Goal: Task Accomplishment & Management: Manage account settings

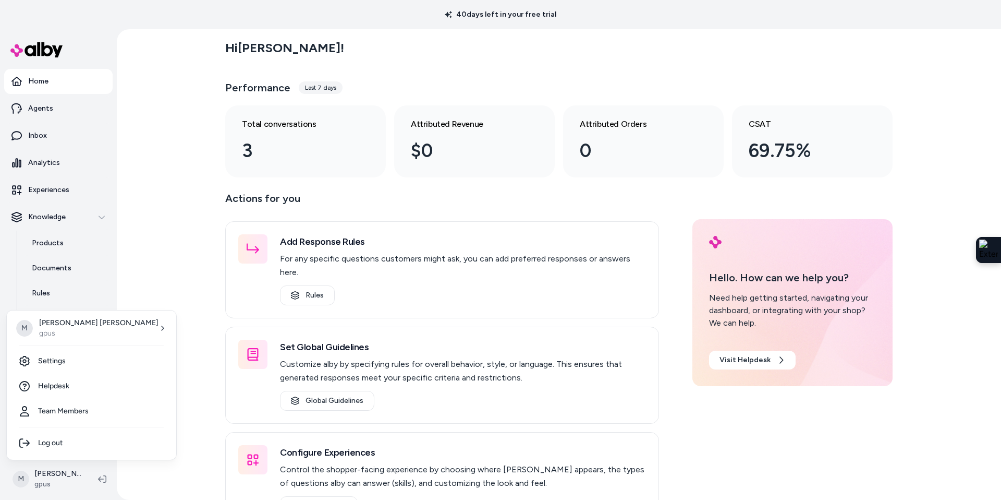
click at [300, 280] on html "40 days left in your free trial Home Agents Inbox Analytics Experiences Knowled…" at bounding box center [500, 250] width 1001 height 500
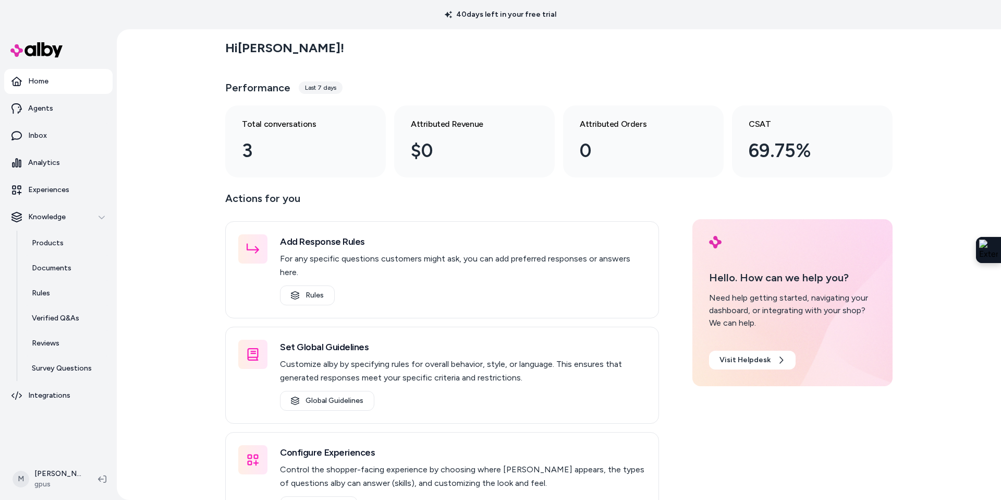
click at [300, 285] on link "Rules" at bounding box center [307, 295] width 55 height 20
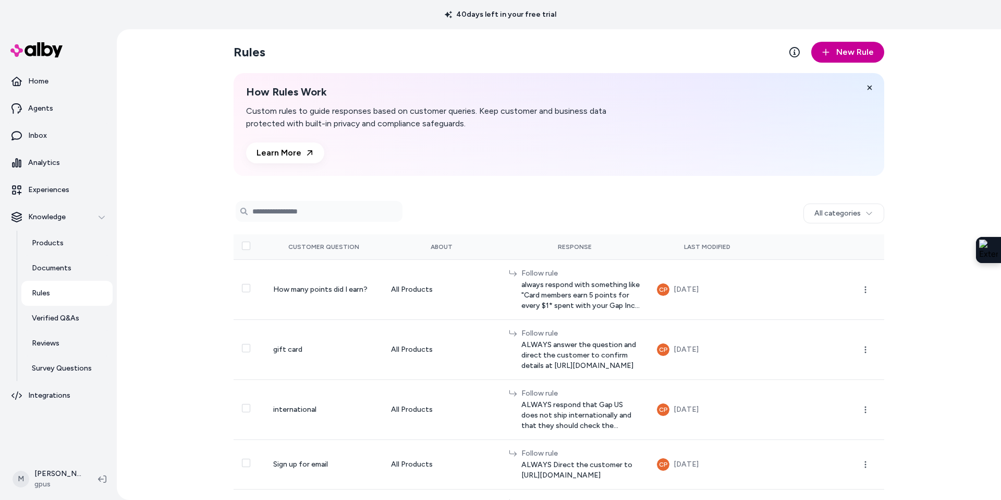
click at [857, 48] on span "New Rule" at bounding box center [855, 52] width 38 height 13
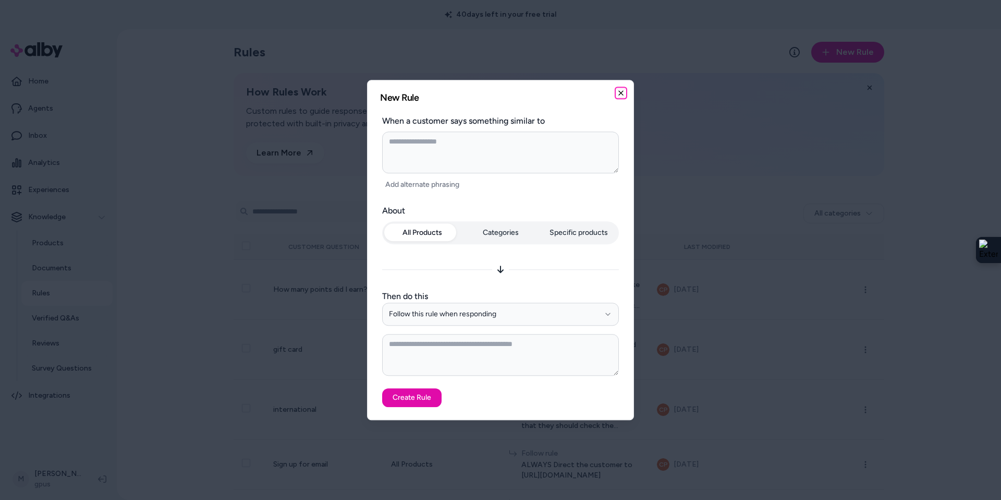
click at [625, 94] on icon "button" at bounding box center [621, 93] width 8 height 8
type textarea "*"
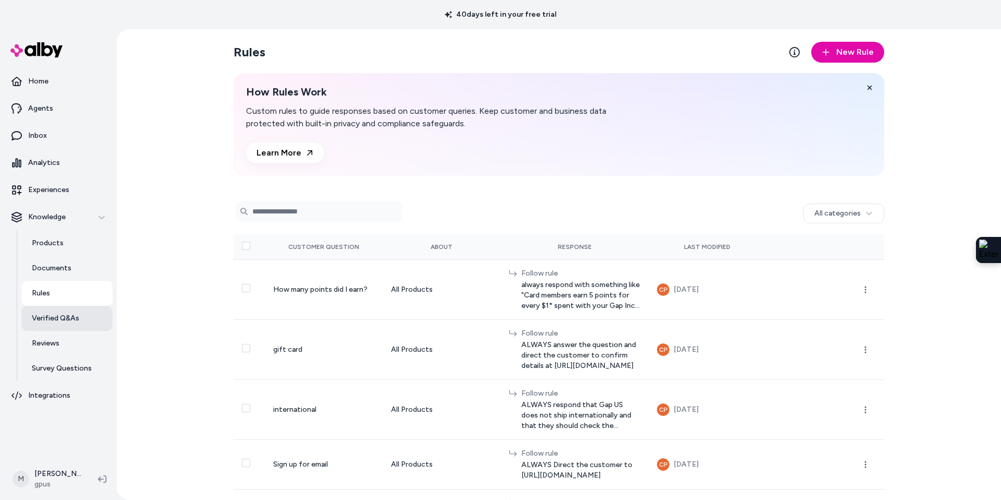
click at [50, 315] on p "Verified Q&As" at bounding box center [55, 318] width 47 height 10
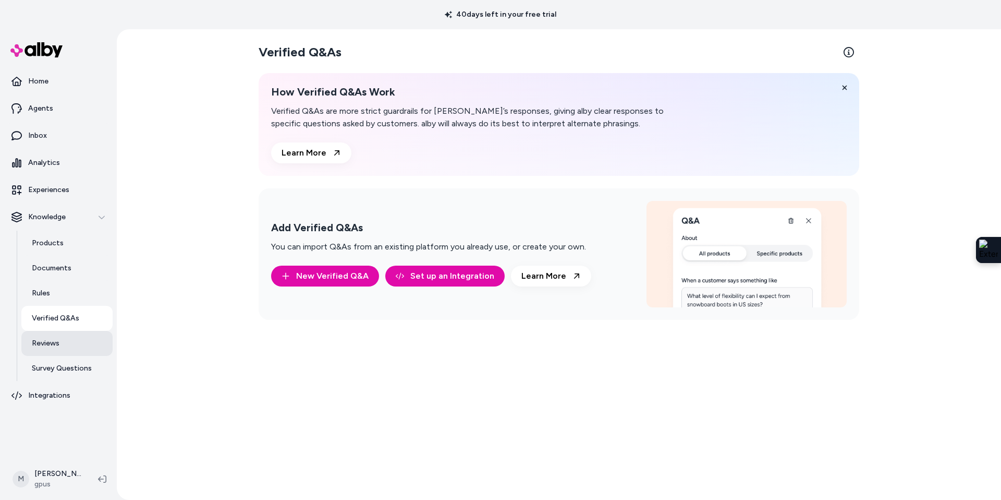
click at [34, 347] on p "Reviews" at bounding box center [46, 343] width 28 height 10
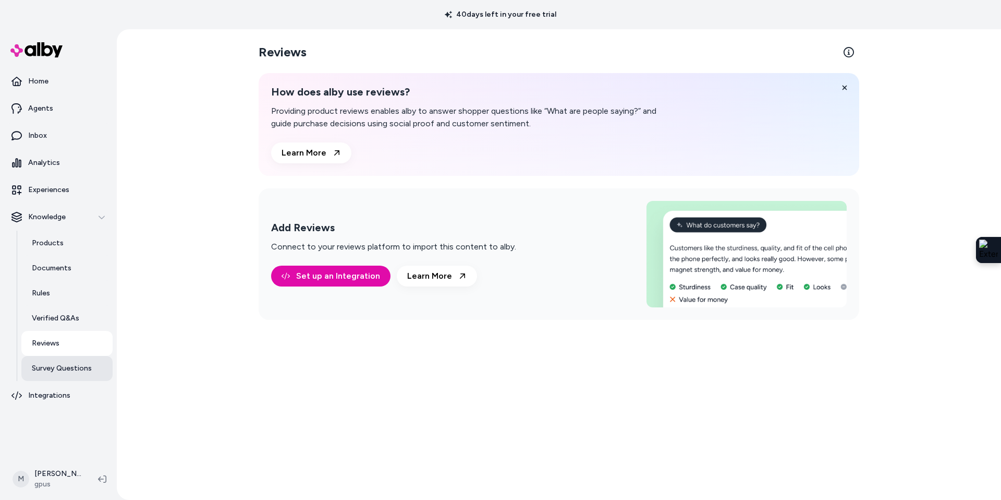
click at [55, 370] on p "Survey Questions" at bounding box center [62, 368] width 60 height 10
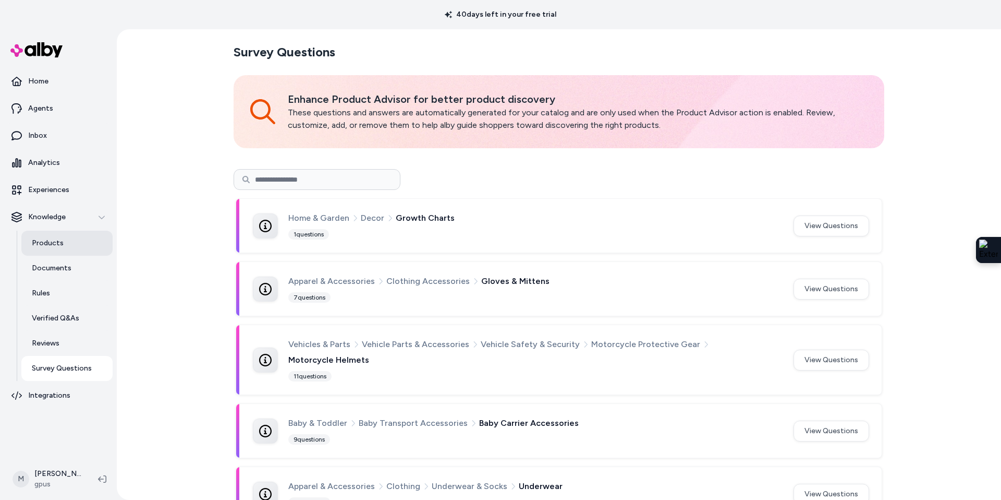
click at [52, 236] on link "Products" at bounding box center [66, 242] width 91 height 25
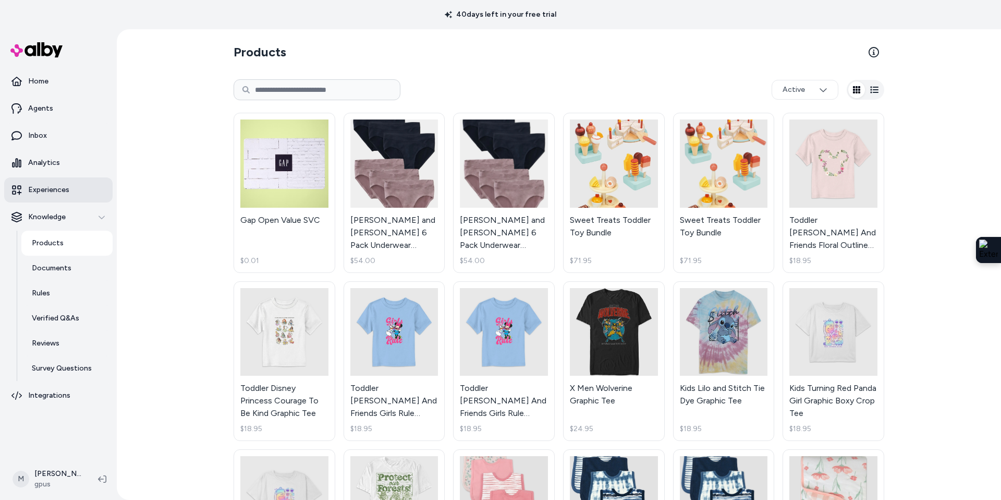
click at [55, 193] on p "Experiences" at bounding box center [48, 190] width 41 height 10
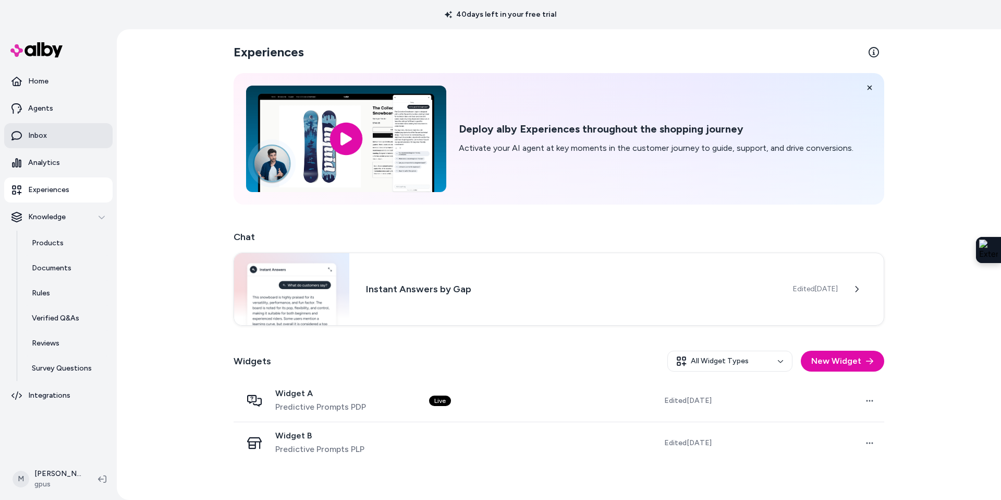
click at [42, 131] on p "Inbox" at bounding box center [37, 135] width 19 height 10
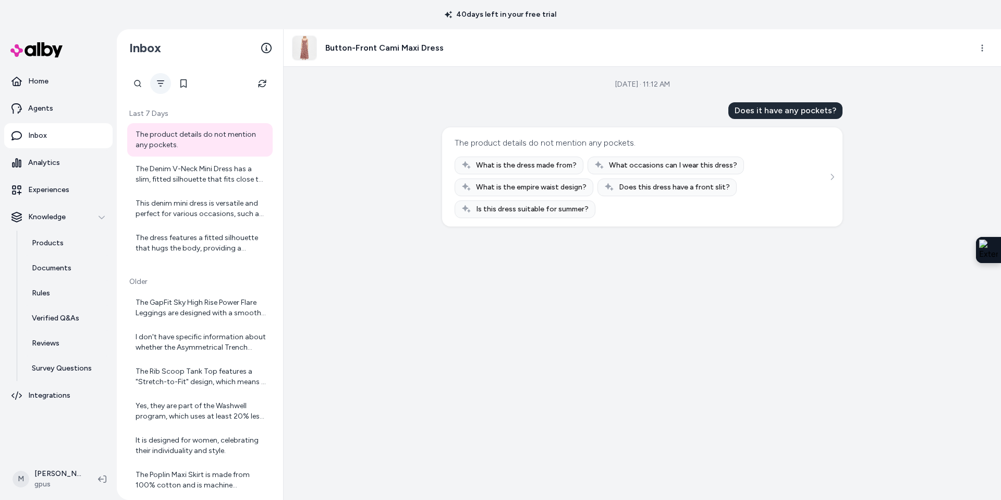
click at [165, 83] on button "Filter" at bounding box center [160, 83] width 21 height 21
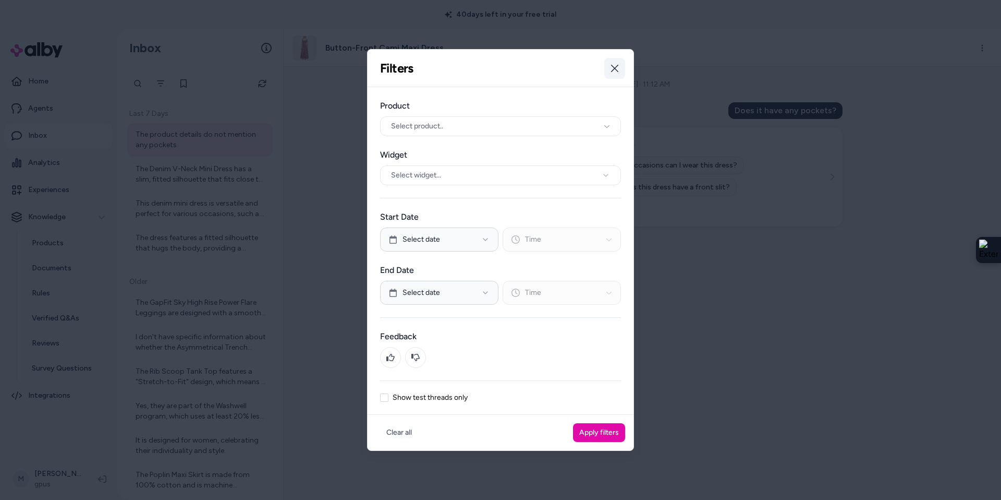
click at [616, 66] on icon "button" at bounding box center [614, 68] width 7 height 7
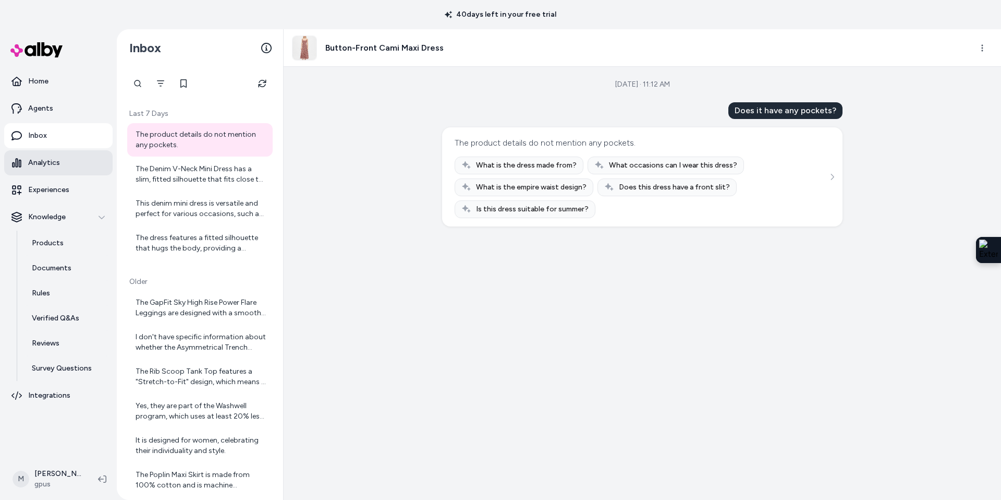
click at [51, 164] on p "Analytics" at bounding box center [44, 162] width 32 height 10
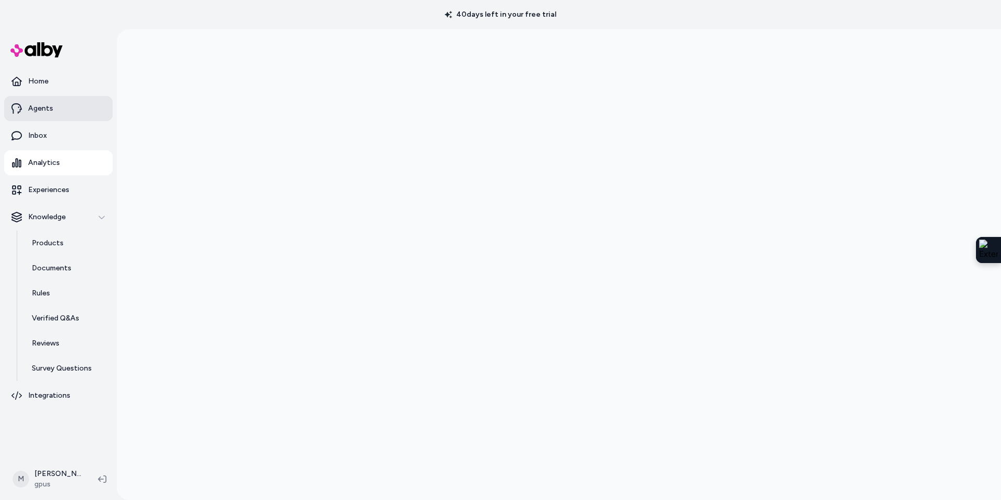
click at [40, 105] on p "Agents" at bounding box center [40, 108] width 25 height 10
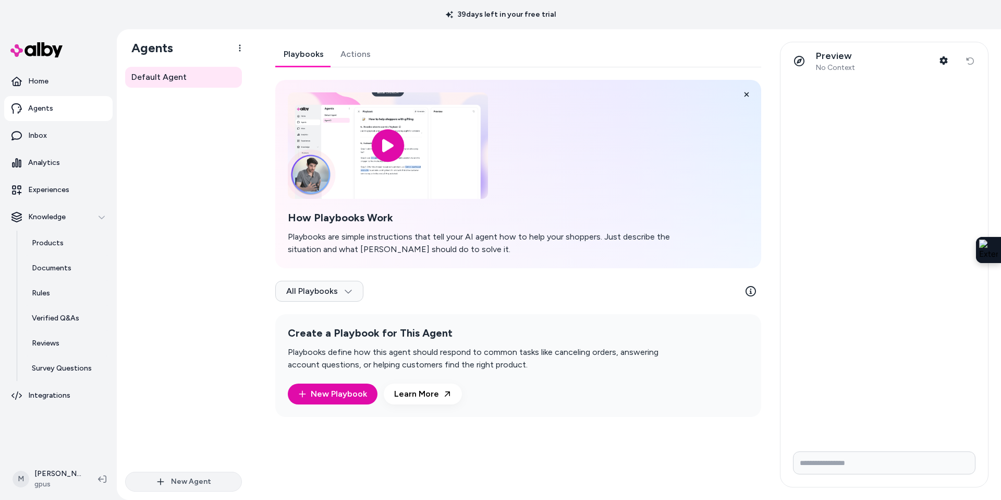
click at [184, 475] on button "New Agent" at bounding box center [183, 481] width 117 height 20
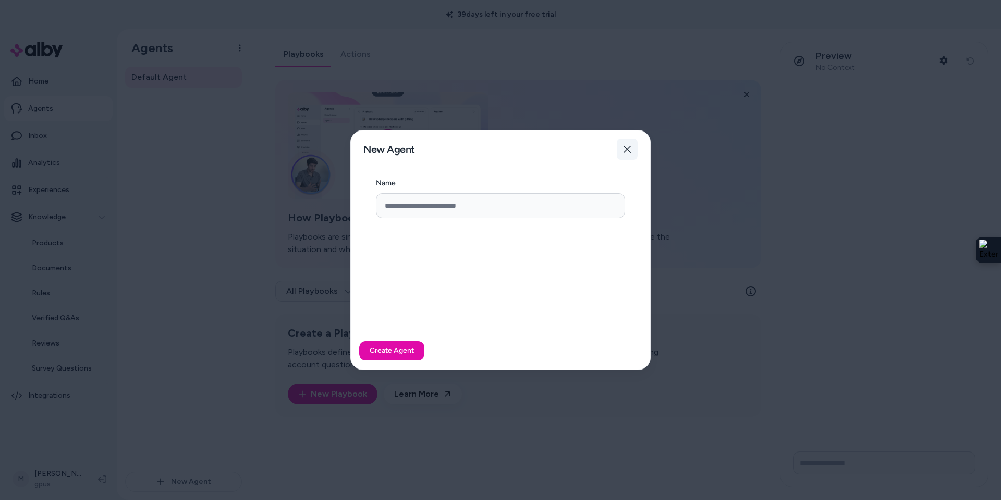
click at [626, 152] on icon "button" at bounding box center [627, 149] width 8 height 8
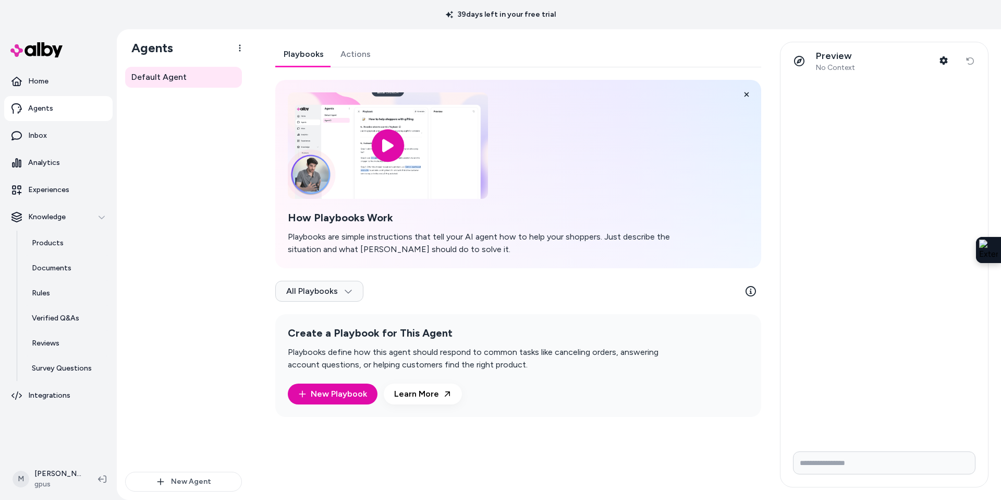
click at [355, 61] on link "Actions" at bounding box center [355, 54] width 47 height 25
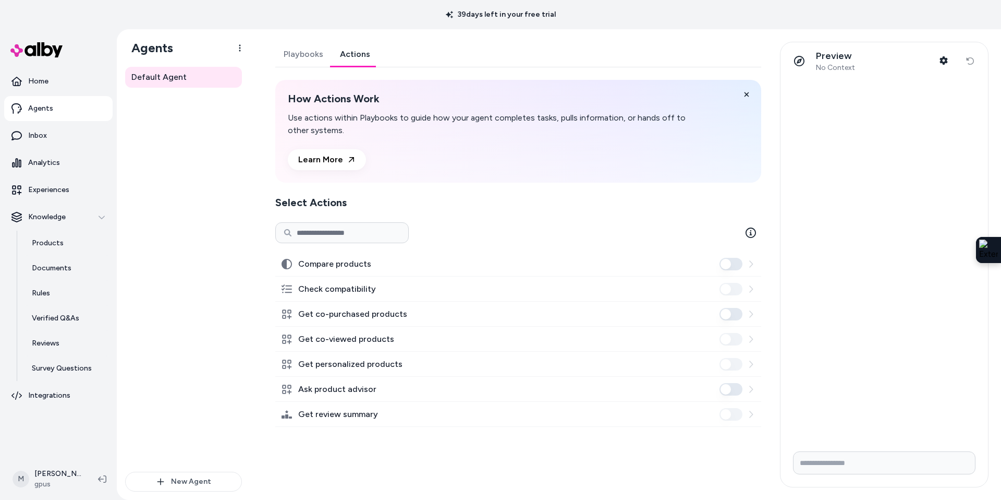
click at [333, 363] on label "Get personalized products" at bounding box center [350, 364] width 104 height 13
click at [340, 364] on label "Get personalized products" at bounding box center [350, 364] width 104 height 13
click at [41, 295] on p "Rules" at bounding box center [41, 293] width 18 height 10
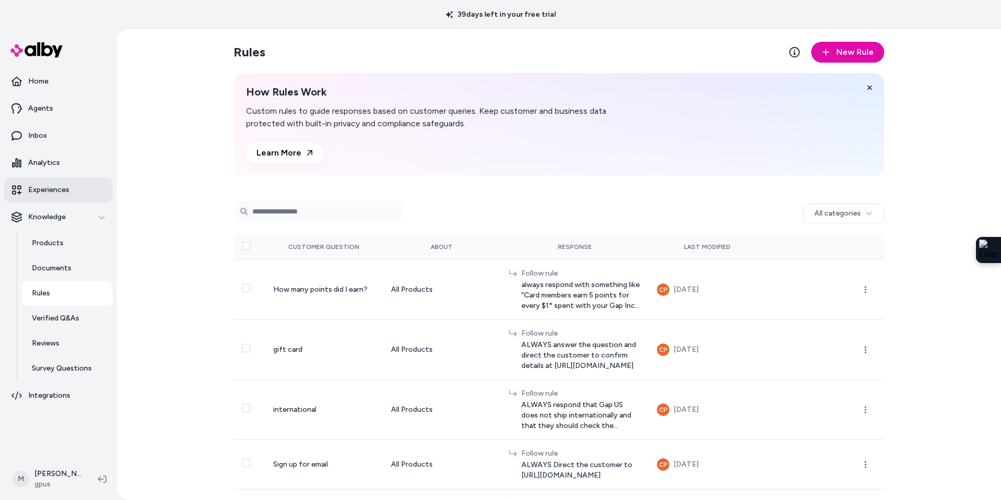
click at [44, 201] on link "Experiences" at bounding box center [58, 189] width 108 height 25
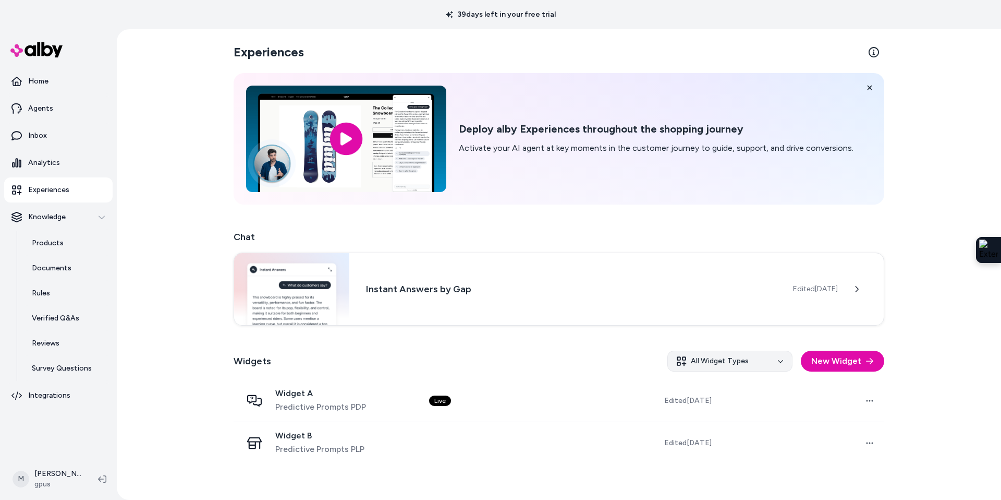
click at [758, 366] on html "39 days left in your free trial Home Agents Inbox Analytics Experiences Knowled…" at bounding box center [500, 250] width 1001 height 500
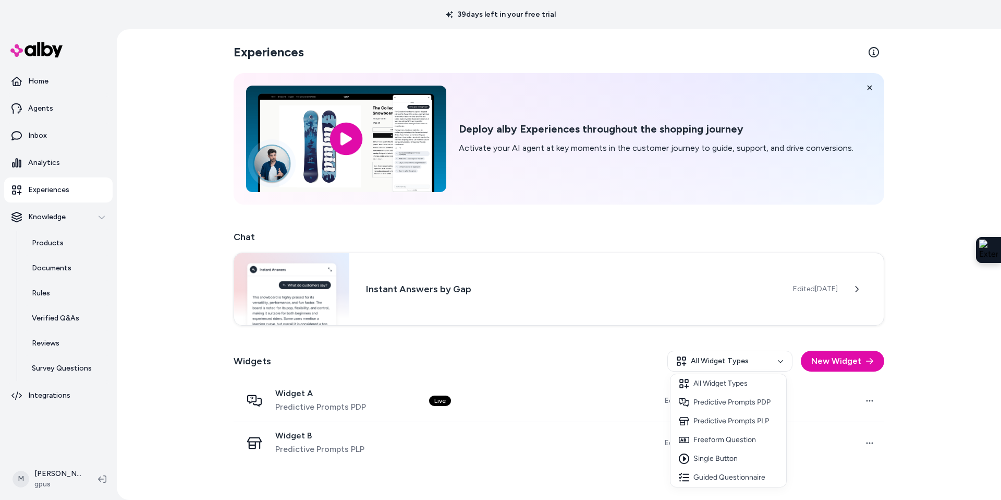
click at [856, 367] on html "39 days left in your free trial Home Agents Inbox Analytics Experiences Knowled…" at bounding box center [500, 250] width 1001 height 500
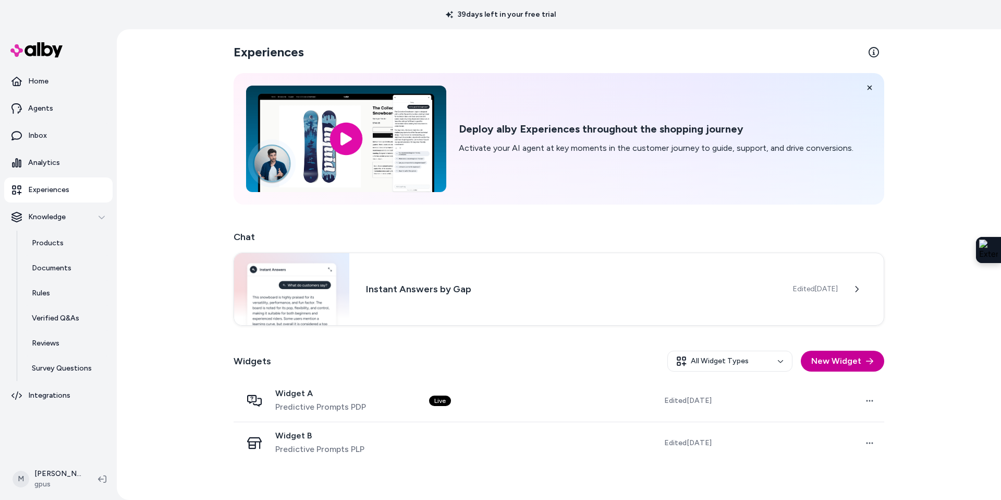
click at [847, 362] on button "New Widget" at bounding box center [842, 360] width 83 height 21
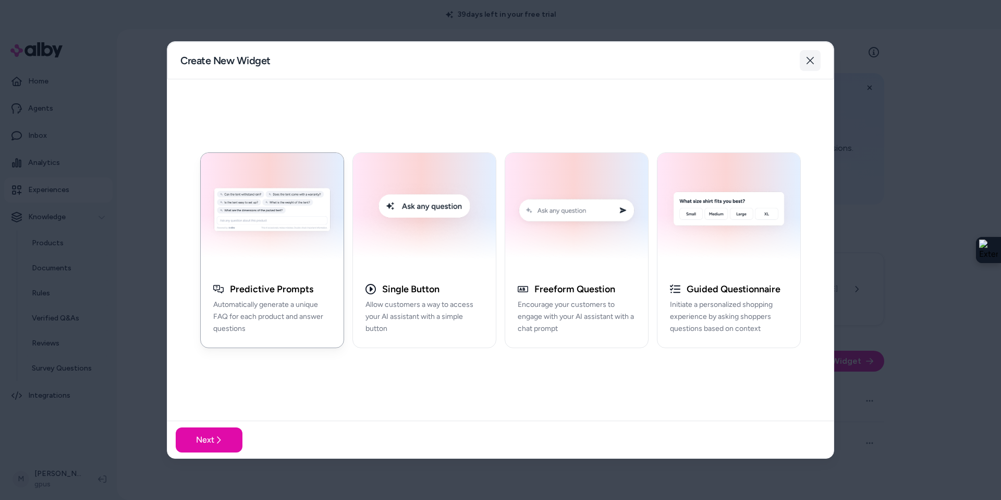
click at [812, 55] on button "Close" at bounding box center [810, 60] width 21 height 21
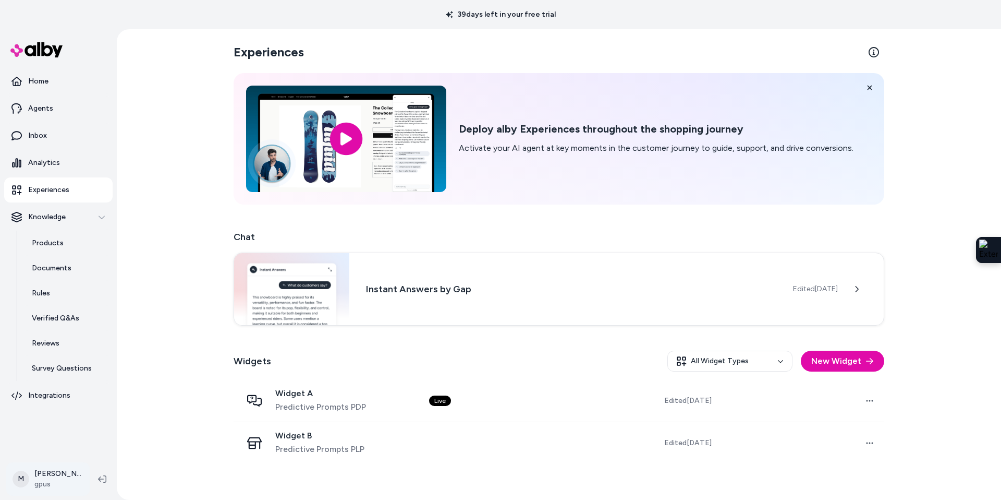
click at [53, 479] on html "39 days left in your free trial Home Agents Inbox Analytics Experiences Knowled…" at bounding box center [500, 250] width 1001 height 500
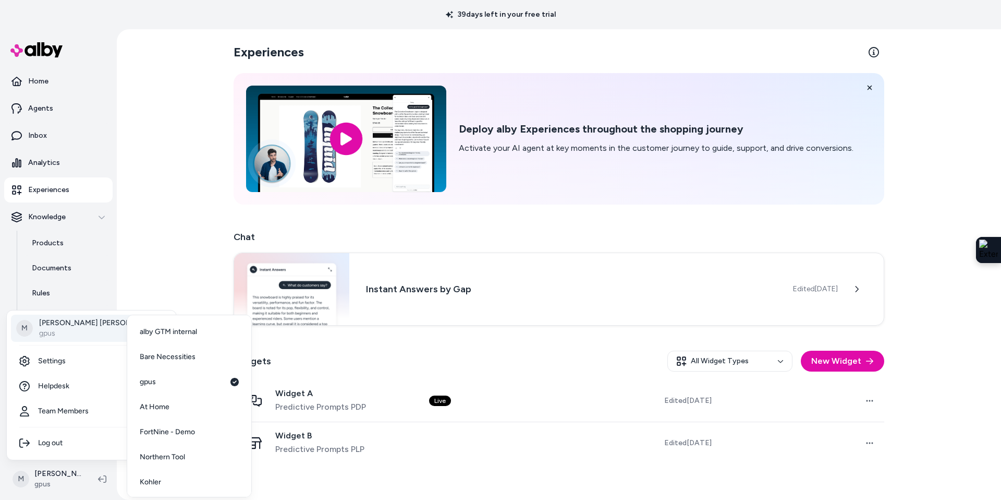
click at [79, 340] on div "M Megan Beecham gpus" at bounding box center [91, 327] width 161 height 27
click at [167, 334] on span "alby GTM internal" at bounding box center [168, 331] width 57 height 10
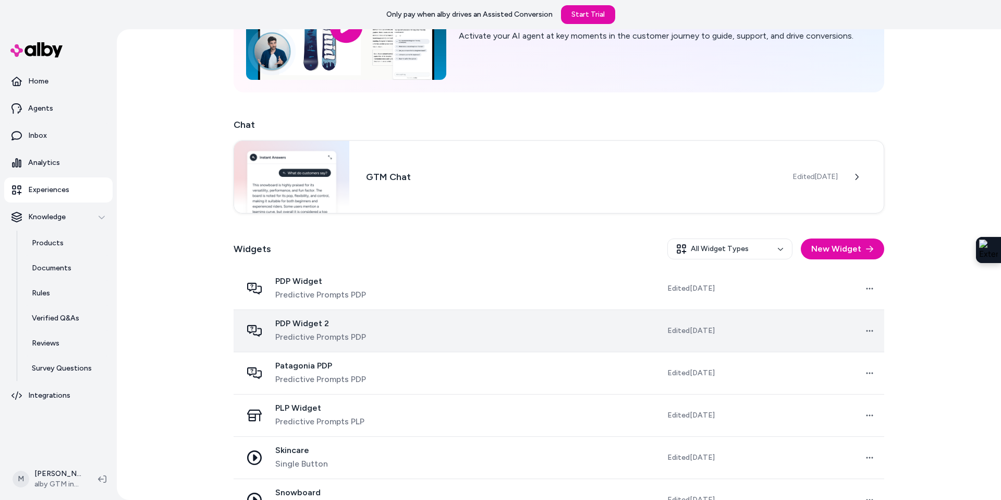
scroll to position [141, 0]
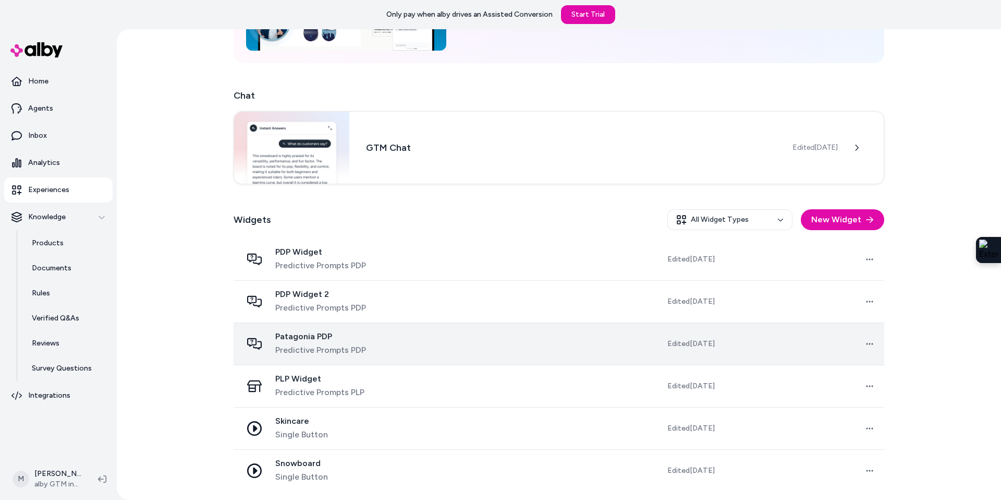
click at [312, 337] on span "Patagonia PDP" at bounding box center [320, 336] width 91 height 10
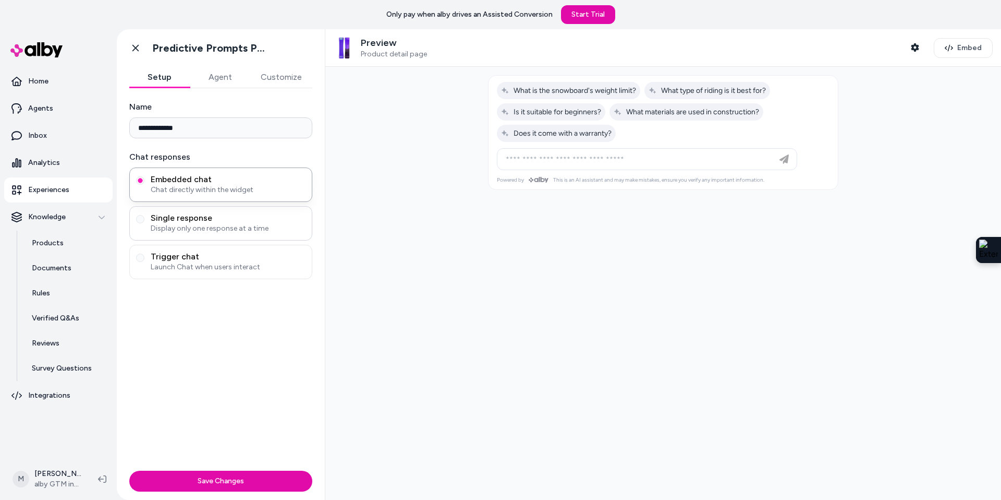
click at [224, 230] on span "Display only one response at a time" at bounding box center [228, 228] width 155 height 10
click at [144, 223] on button "Single response Display only one response at a time" at bounding box center [140, 219] width 8 height 8
click at [220, 181] on span "Embedded chat" at bounding box center [228, 179] width 155 height 10
click at [144, 181] on button "Embedded chat Chat directly within the widget" at bounding box center [140, 180] width 8 height 8
click at [214, 217] on span "Single response" at bounding box center [228, 218] width 155 height 10
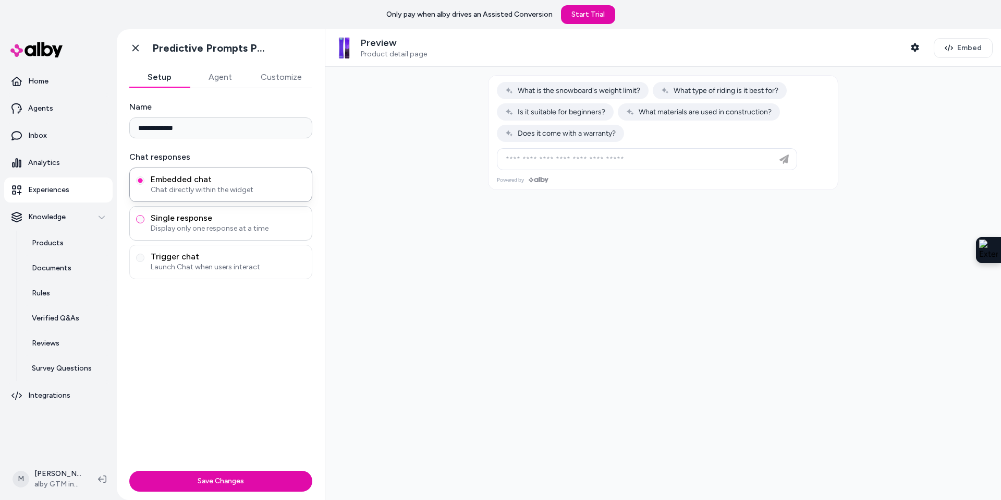
click at [144, 217] on button "Single response Display only one response at a time" at bounding box center [140, 219] width 8 height 8
click at [209, 270] on span "Launch Chat when users interact" at bounding box center [228, 267] width 155 height 10
click at [144, 262] on button "Trigger chat Launch Chat when users interact" at bounding box center [140, 257] width 8 height 8
click at [204, 188] on span "Chat directly within the widget" at bounding box center [228, 190] width 155 height 10
click at [144, 185] on button "Embedded chat Chat directly within the widget" at bounding box center [140, 180] width 8 height 8
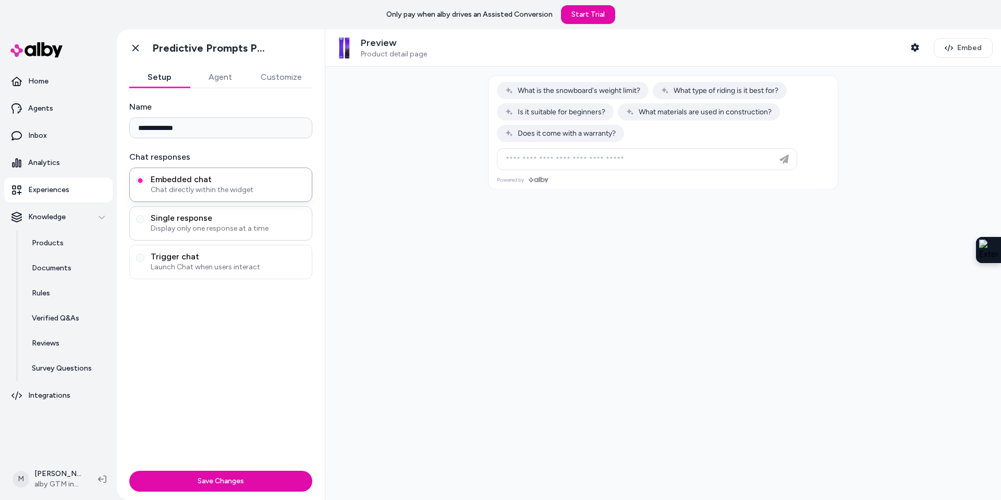
click at [199, 229] on span "Display only one response at a time" at bounding box center [228, 228] width 155 height 10
click at [144, 223] on button "Single response Display only one response at a time" at bounding box center [140, 219] width 8 height 8
click at [198, 186] on span "Chat directly within the widget" at bounding box center [228, 190] width 155 height 10
click at [144, 185] on button "Embedded chat Chat directly within the widget" at bounding box center [140, 180] width 8 height 8
click at [217, 79] on button "Agent" at bounding box center [220, 77] width 60 height 21
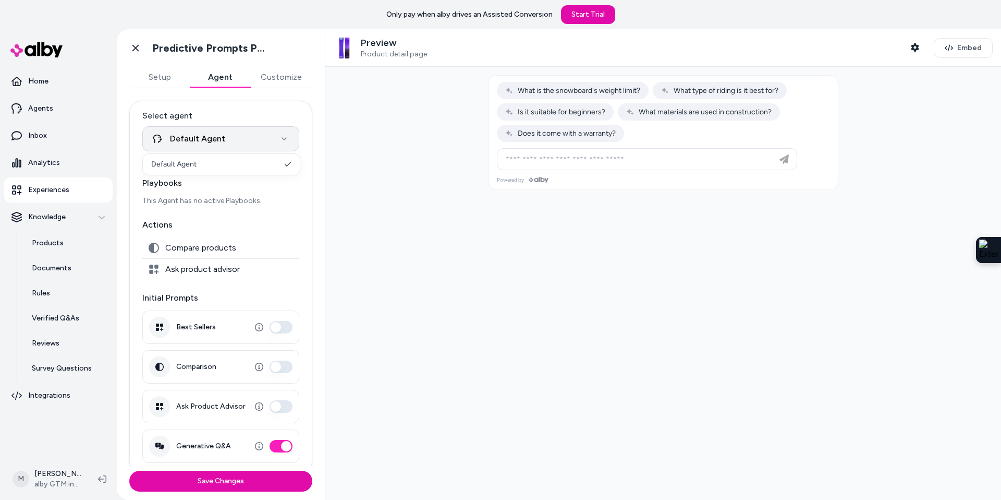
click at [281, 143] on html "**********" at bounding box center [500, 250] width 1001 height 500
click at [262, 212] on html "**********" at bounding box center [500, 250] width 1001 height 500
